Goal: Task Accomplishment & Management: Use online tool/utility

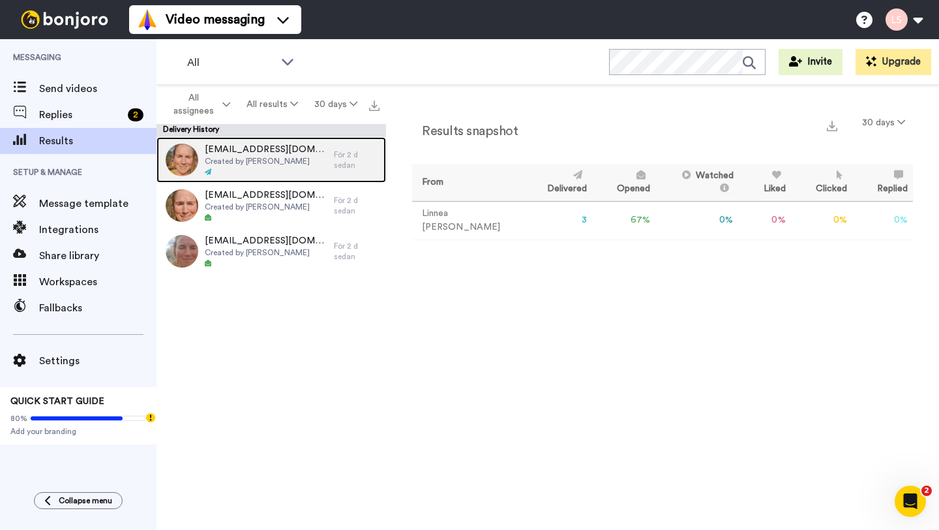
click at [277, 166] on div "kommunen@bjurholm.se Created by Linnea Sigurdson" at bounding box center [266, 160] width 123 height 34
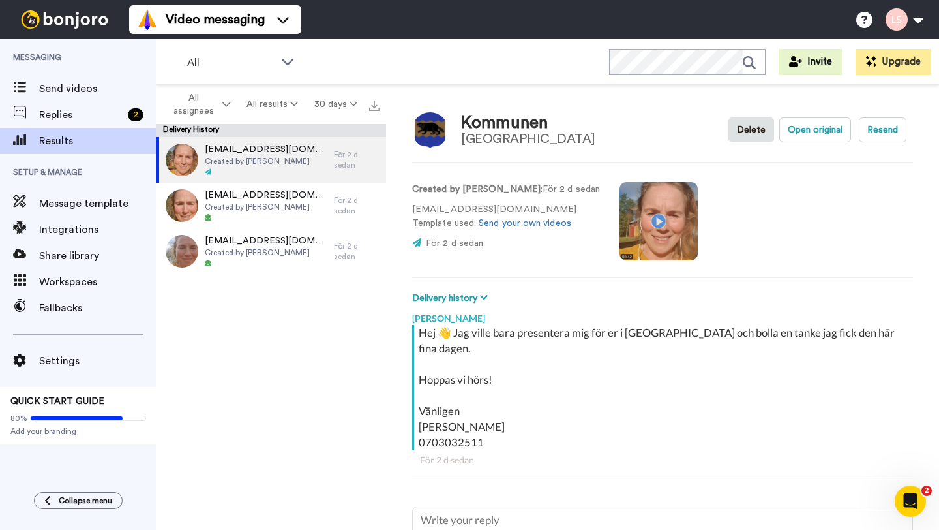
type textarea "x"
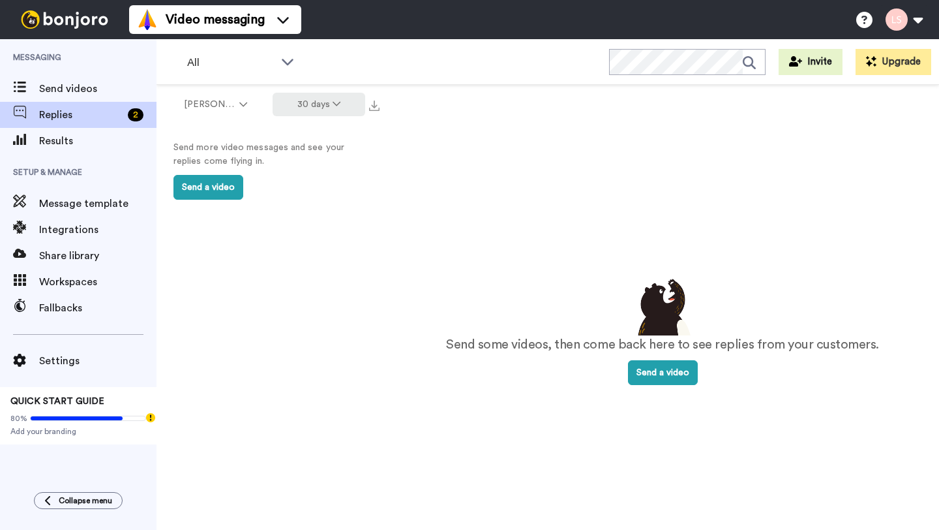
click at [321, 106] on button "30 days" at bounding box center [319, 104] width 93 height 23
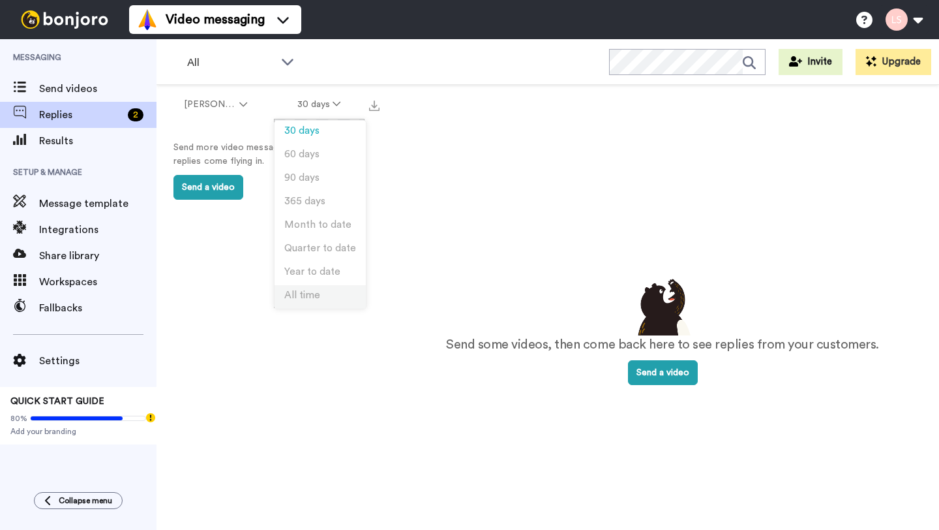
click at [301, 297] on span "All time" at bounding box center [302, 295] width 36 height 10
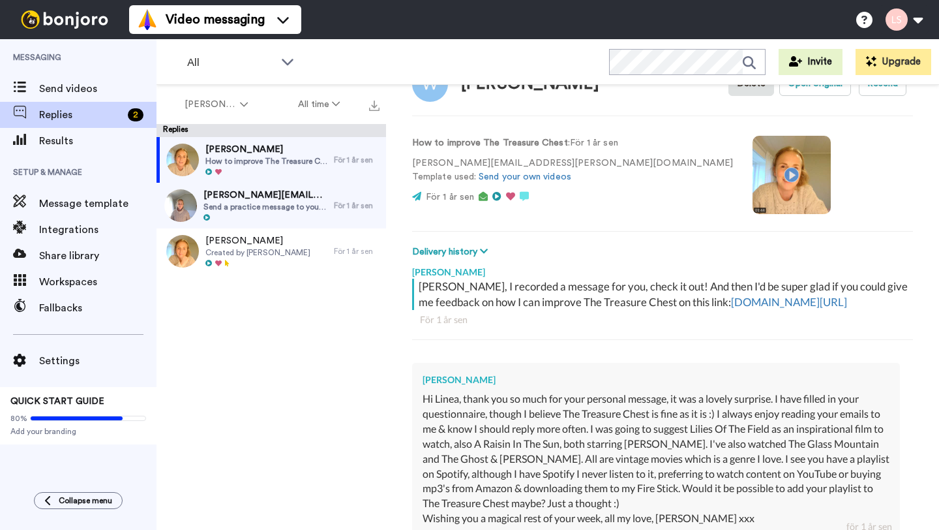
scroll to position [217, 0]
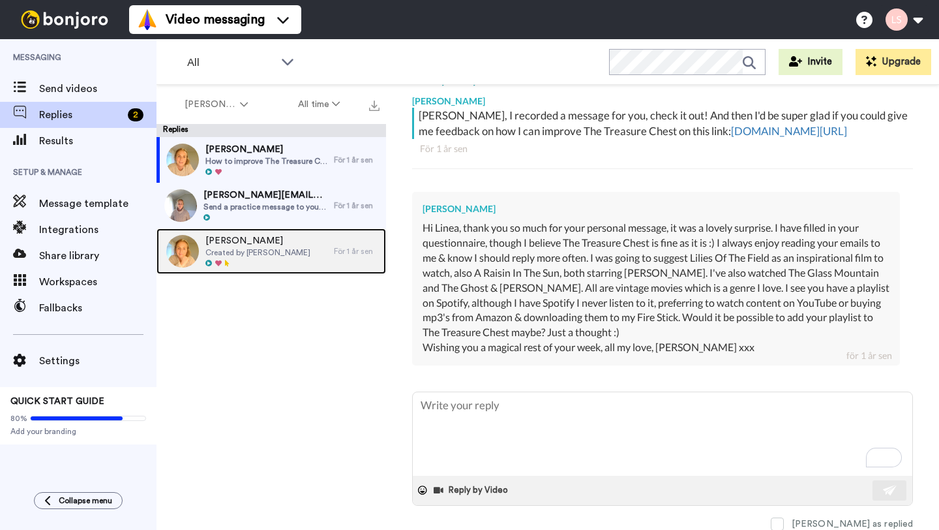
click at [247, 260] on div at bounding box center [257, 263] width 105 height 9
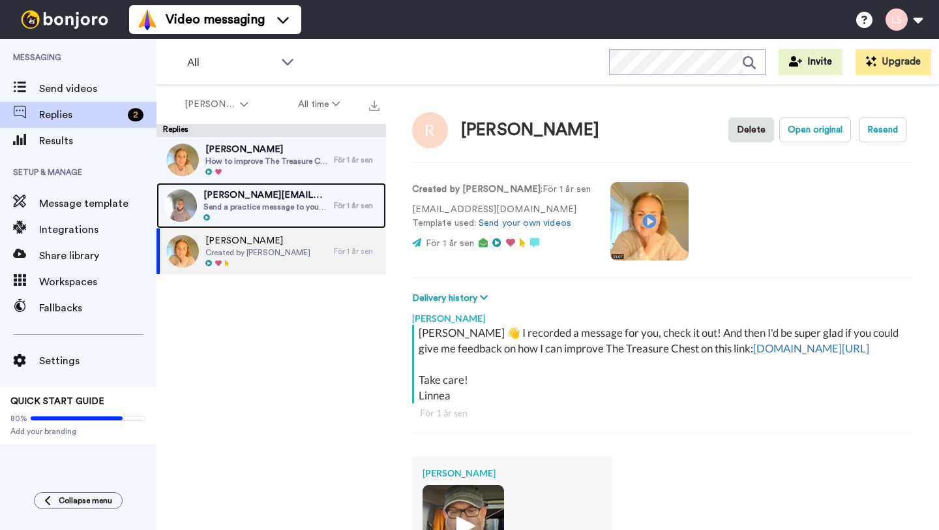
click at [284, 210] on span "Send a practice message to yourself" at bounding box center [266, 207] width 124 height 10
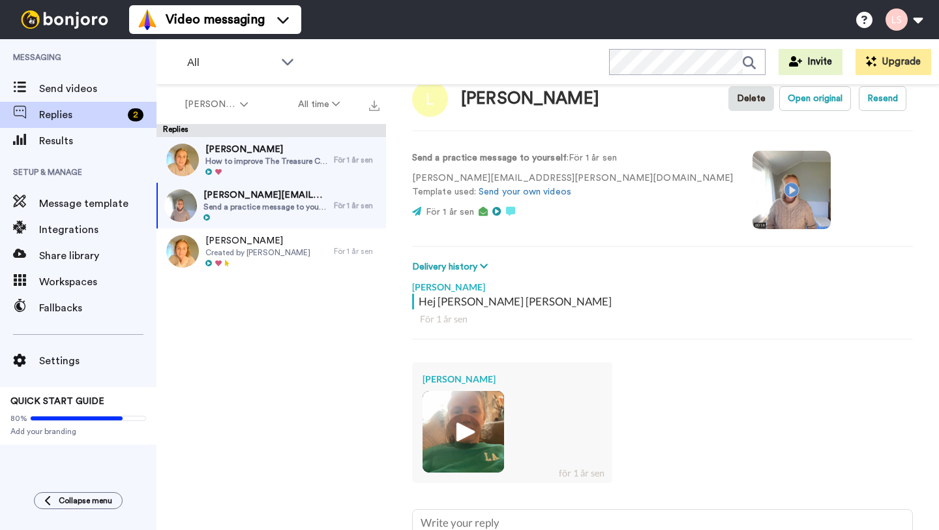
scroll to position [37, 0]
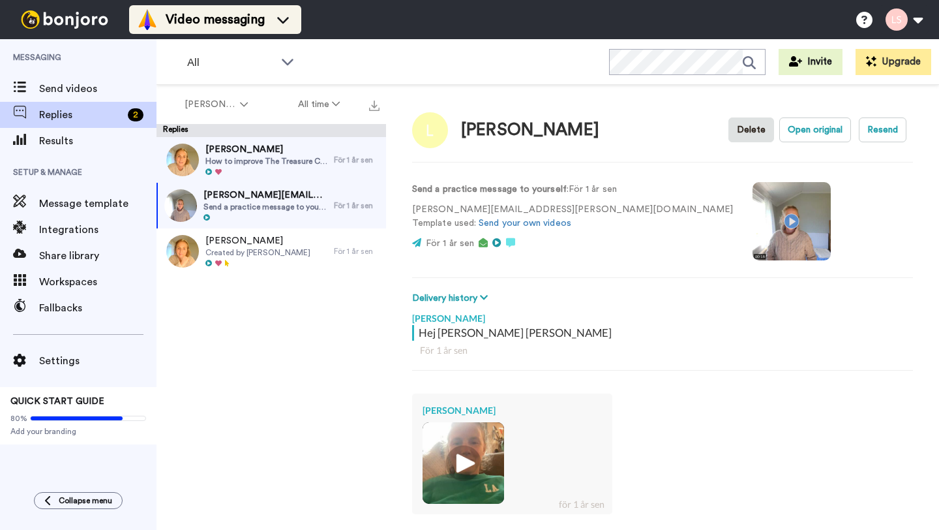
type textarea "x"
